Goal: Task Accomplishment & Management: Use online tool/utility

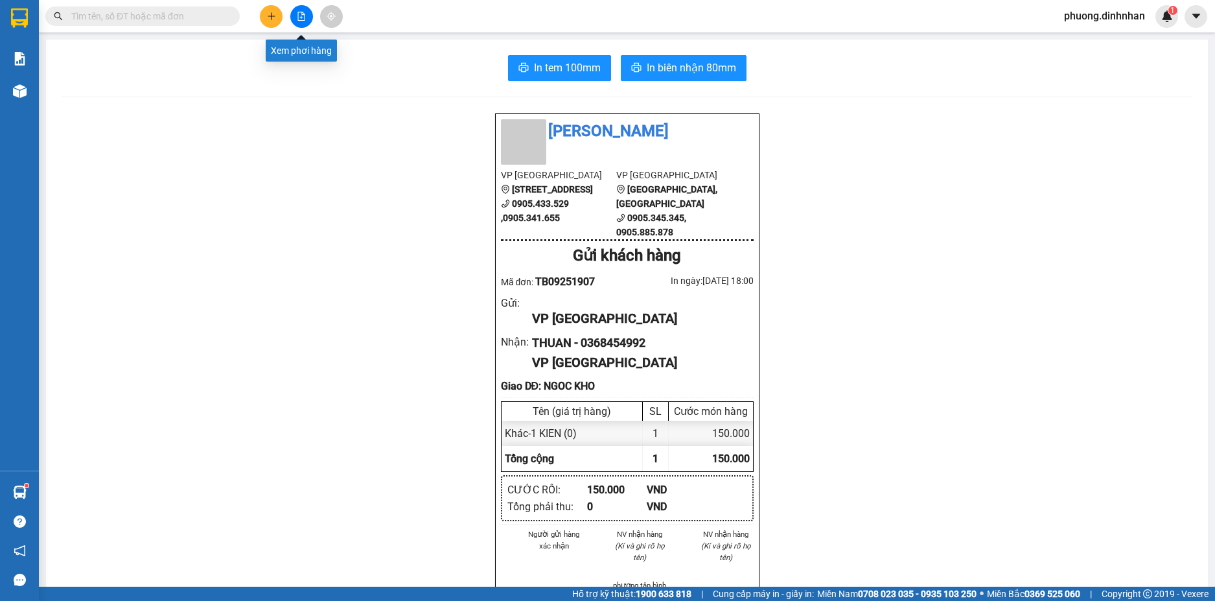
click at [299, 11] on button at bounding box center [301, 16] width 23 height 23
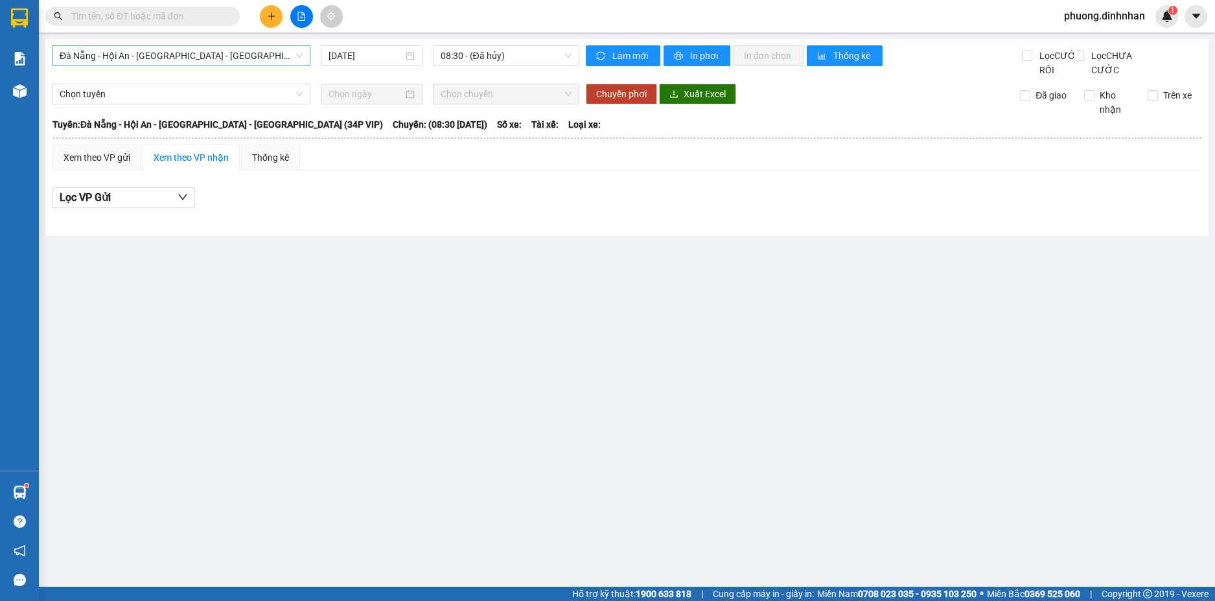
click at [262, 58] on span "Đà Nẵng - Hội An - [GEOGRAPHIC_DATA] - [GEOGRAPHIC_DATA] (34P VIP)" at bounding box center [181, 55] width 243 height 19
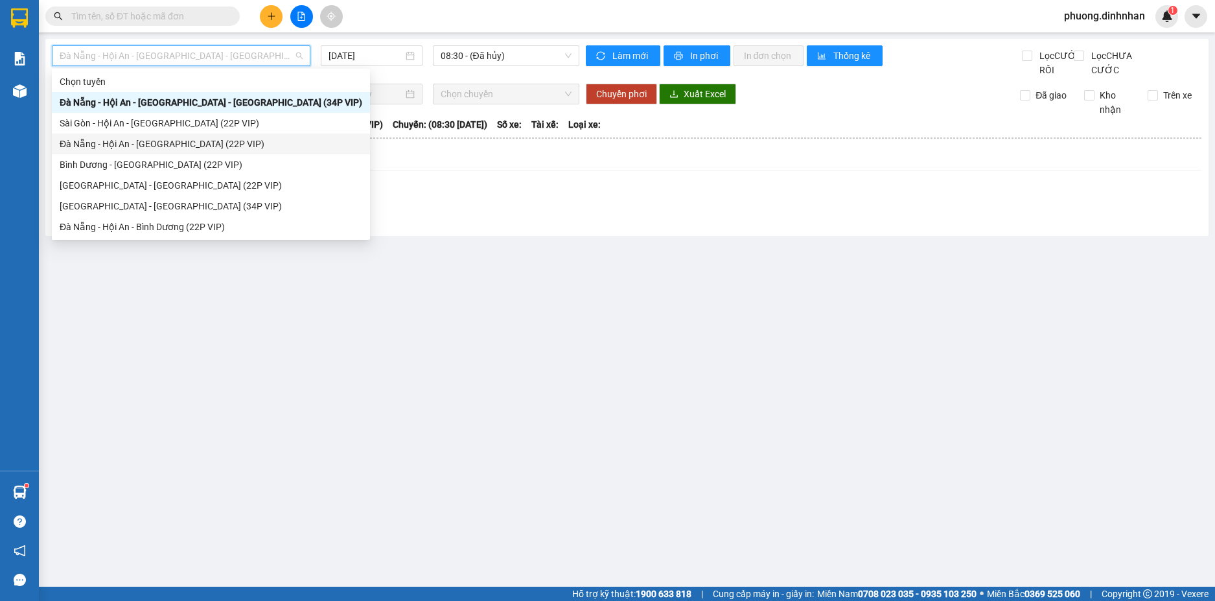
click at [163, 141] on div "Đà Nẵng - Hội An - [GEOGRAPHIC_DATA] (22P VIP)" at bounding box center [211, 144] width 303 height 14
type input "[DATE]"
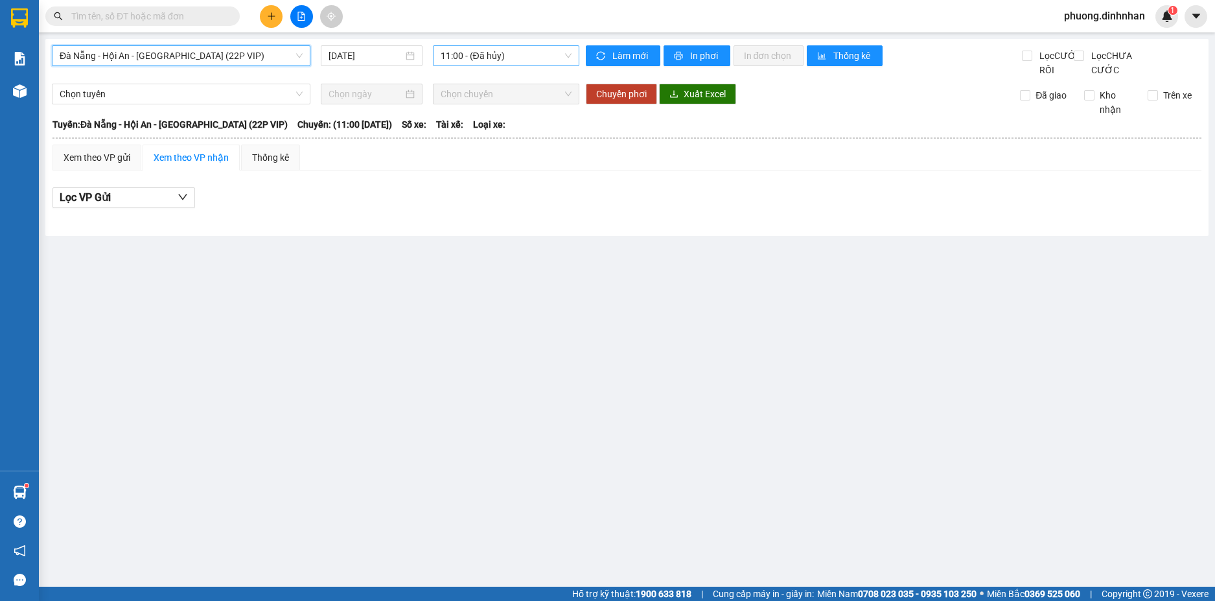
click at [481, 58] on span "11:00 - (Đã hủy)" at bounding box center [506, 55] width 131 height 19
click at [255, 60] on span "Đà Nẵng - Hội An - [GEOGRAPHIC_DATA] (22P VIP)" at bounding box center [181, 55] width 243 height 19
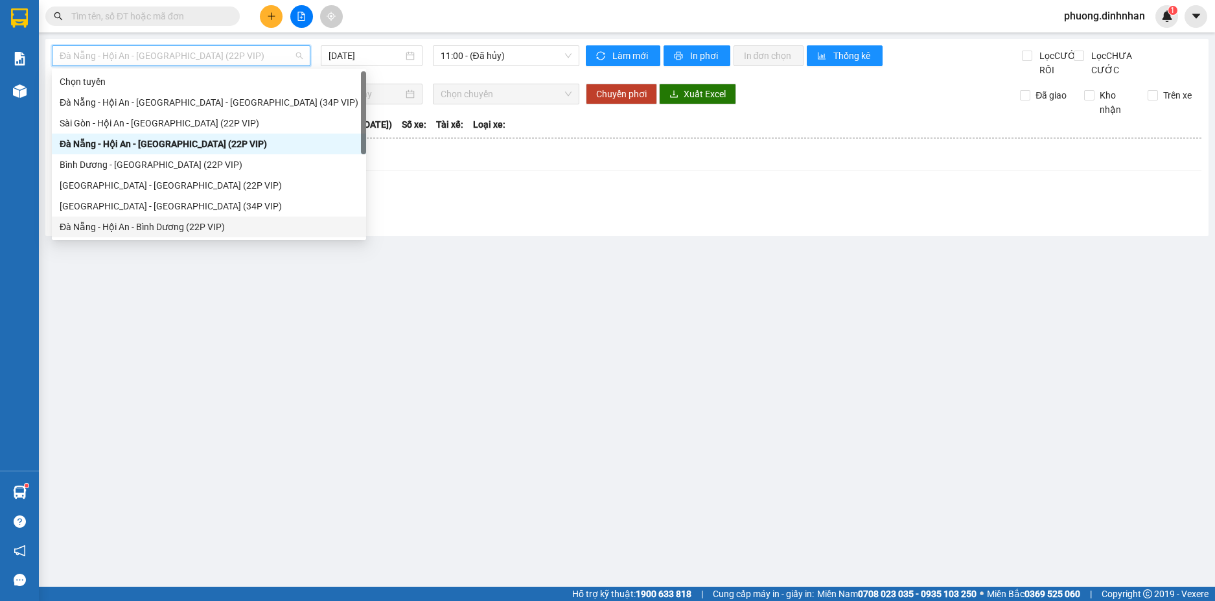
click at [149, 226] on div "Đà Nẵng - Hội An - Bình Dương (22P VIP)" at bounding box center [209, 227] width 299 height 14
type input "[DATE]"
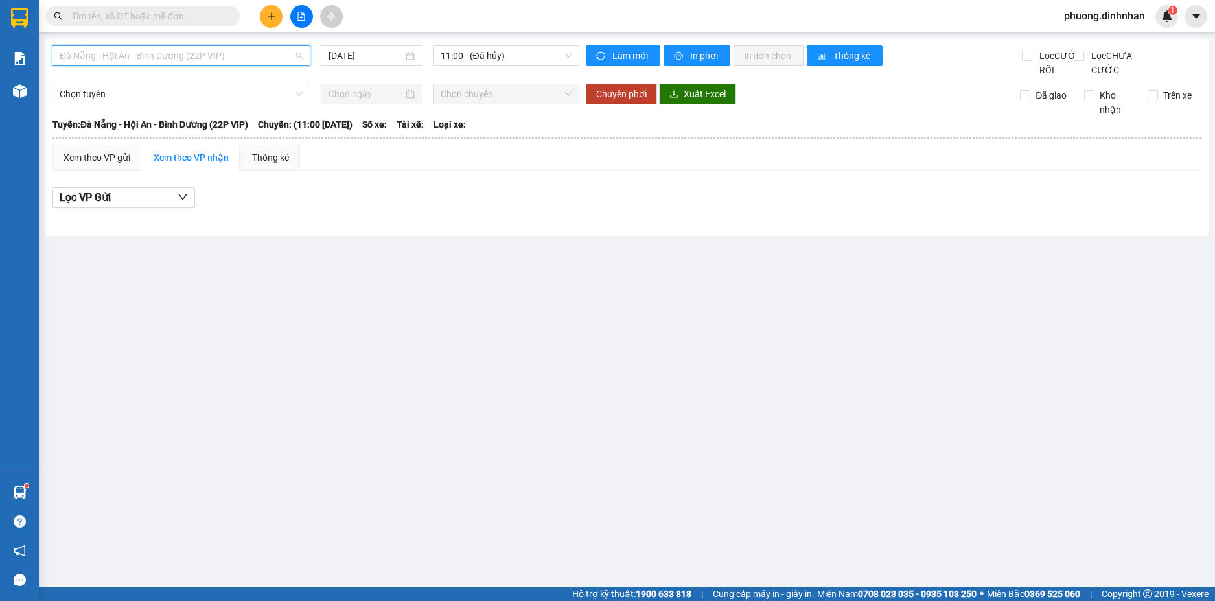
click at [251, 60] on span "Đà Nẵng - Hội An - Bình Dương (22P VIP)" at bounding box center [181, 55] width 243 height 19
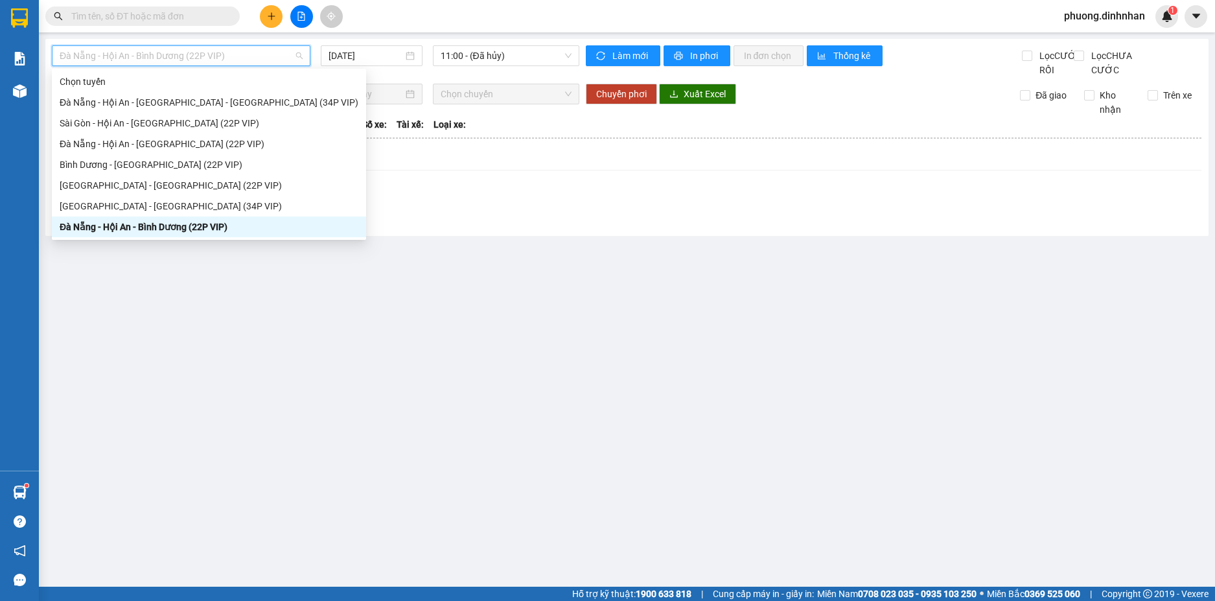
click at [145, 224] on div "Đà Nẵng - Hội An - Bình Dương (22P VIP)" at bounding box center [209, 227] width 299 height 14
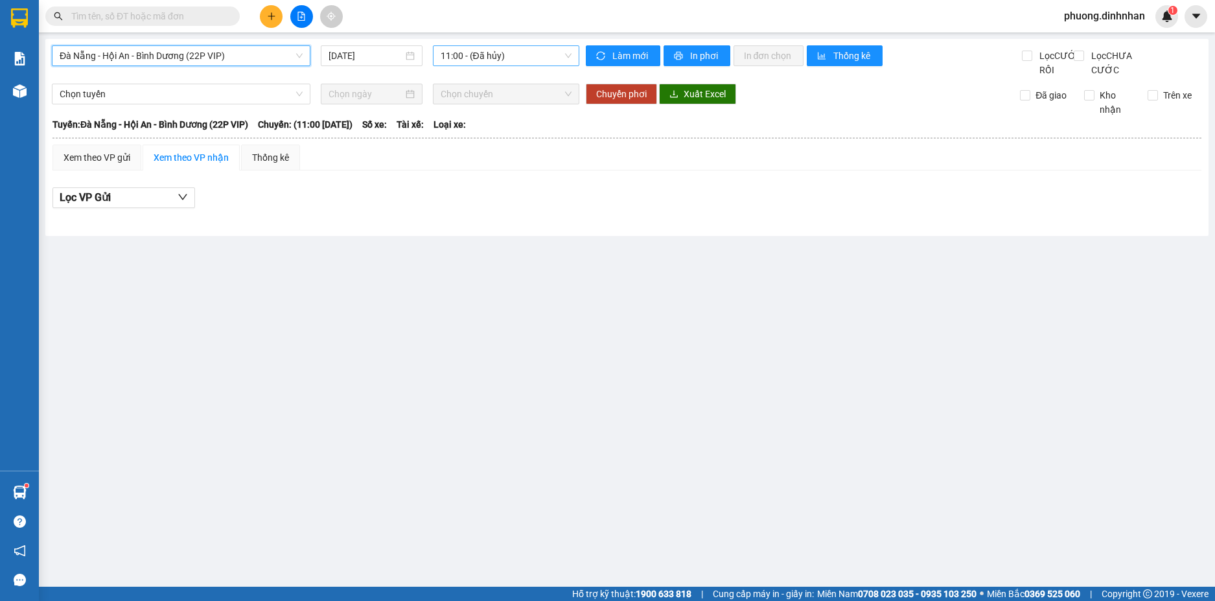
click at [465, 54] on span "11:00 - (Đã hủy)" at bounding box center [506, 55] width 131 height 19
